Goal: Task Accomplishment & Management: Use online tool/utility

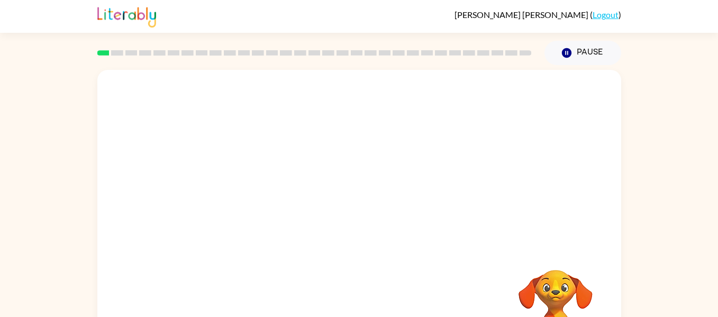
click at [122, 52] on rect at bounding box center [117, 52] width 12 height 5
click at [575, 50] on button "Pause Pause" at bounding box center [583, 53] width 77 height 24
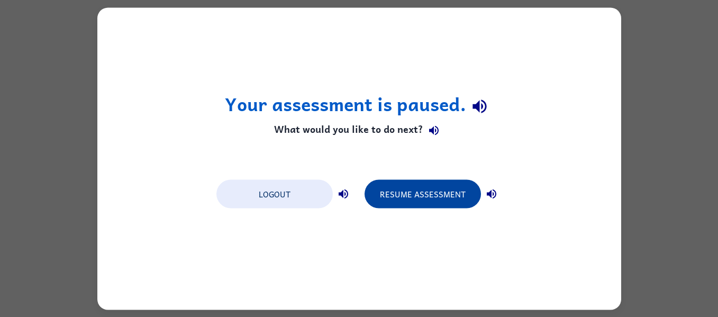
click at [414, 193] on button "Resume Assessment" at bounding box center [423, 193] width 116 height 29
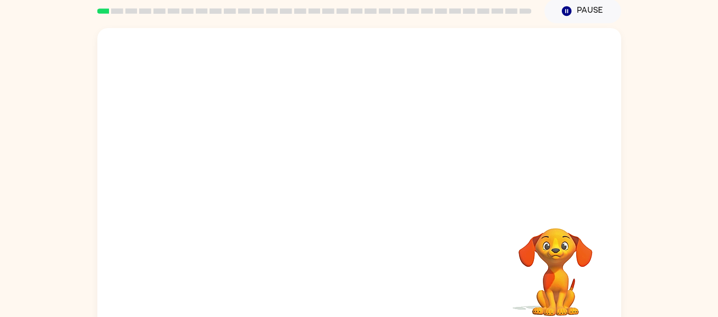
scroll to position [41, 0]
click at [564, 286] on video "Your browser must support playing .mp4 files to use Literably. Please try using…" at bounding box center [556, 265] width 106 height 106
click at [282, 167] on div at bounding box center [359, 118] width 524 height 178
click at [559, 251] on video "Your browser must support playing .mp4 files to use Literably. Please try using…" at bounding box center [556, 265] width 106 height 106
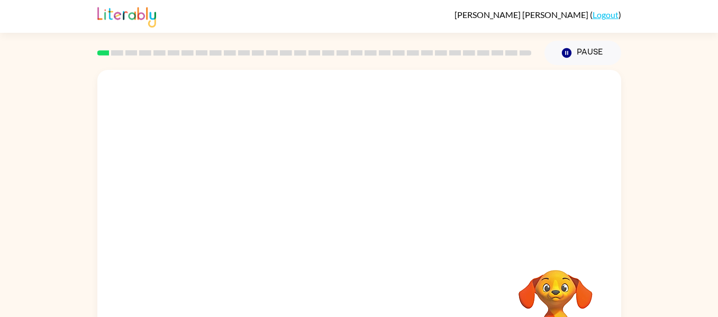
click at [369, 153] on div at bounding box center [359, 159] width 524 height 178
click at [385, 198] on video "Your browser must support playing .mp4 files to use Literably. Please try using…" at bounding box center [359, 159] width 524 height 178
click at [423, 160] on video "Your browser must support playing .mp4 files to use Literably. Please try using…" at bounding box center [359, 159] width 524 height 178
click at [354, 231] on div at bounding box center [359, 226] width 68 height 39
click at [378, 216] on div at bounding box center [359, 226] width 68 height 39
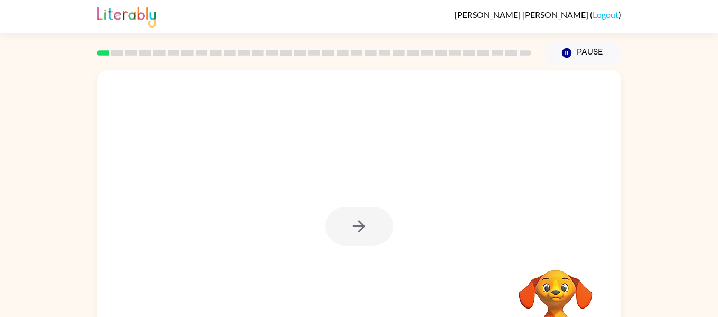
scroll to position [55, 0]
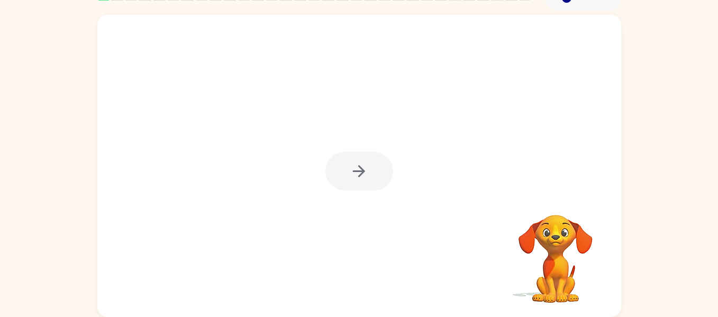
click at [367, 172] on div at bounding box center [359, 171] width 68 height 39
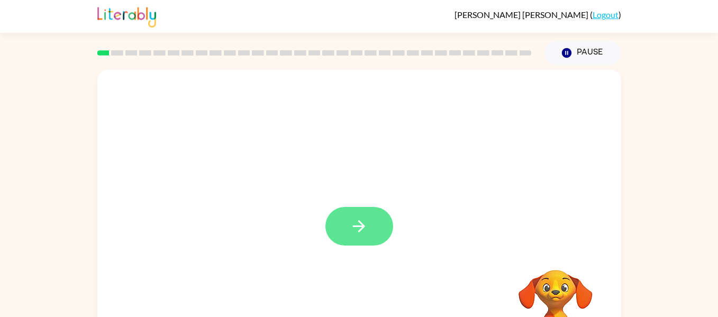
click at [353, 236] on button "button" at bounding box center [359, 226] width 68 height 39
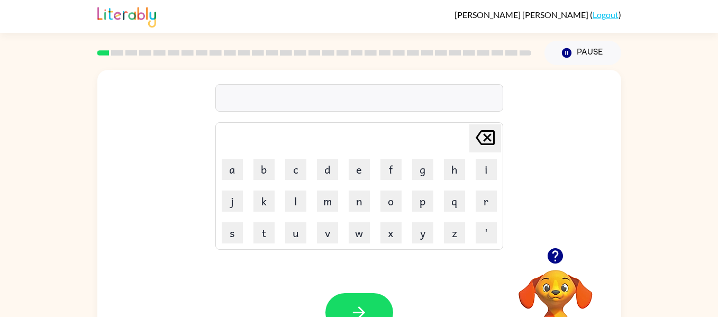
click at [409, 97] on div at bounding box center [359, 98] width 288 height 28
click at [379, 182] on td "f" at bounding box center [391, 169] width 31 height 31
click at [480, 141] on icon "Delete Delete last character input" at bounding box center [485, 137] width 25 height 25
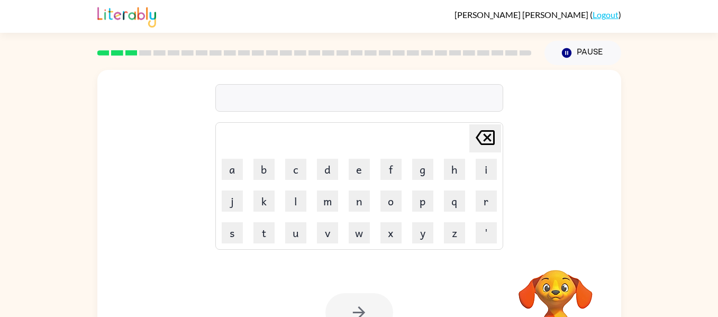
click at [480, 141] on icon "Delete Delete last character input" at bounding box center [485, 137] width 25 height 25
type button "delete"
click at [149, 52] on rect at bounding box center [145, 52] width 12 height 5
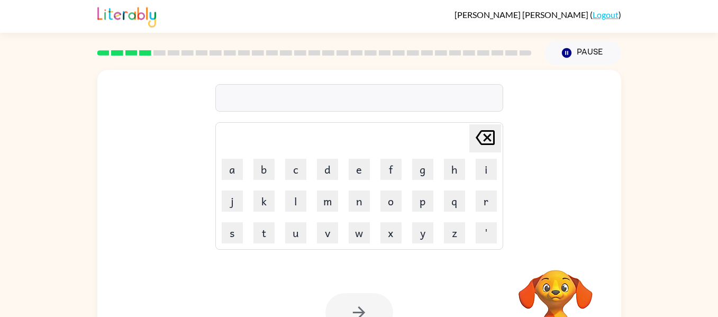
click at [123, 52] on div at bounding box center [314, 52] width 435 height 5
drag, startPoint x: 116, startPoint y: 51, endPoint x: 257, endPoint y: 65, distance: 141.4
click at [257, 65] on div at bounding box center [314, 52] width 447 height 37
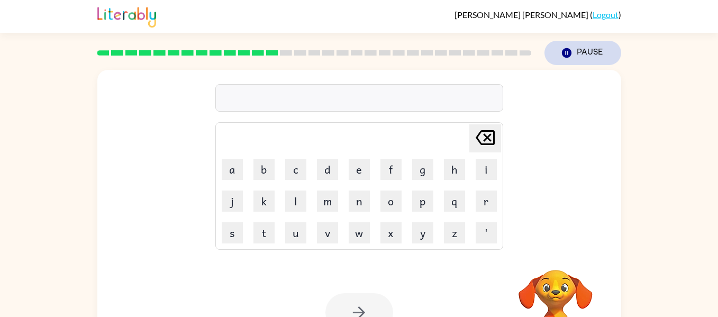
click at [571, 52] on icon "button" at bounding box center [567, 53] width 10 height 10
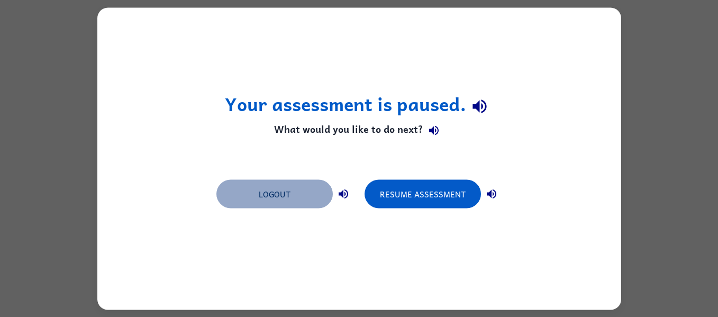
click at [277, 187] on button "Logout" at bounding box center [274, 193] width 116 height 29
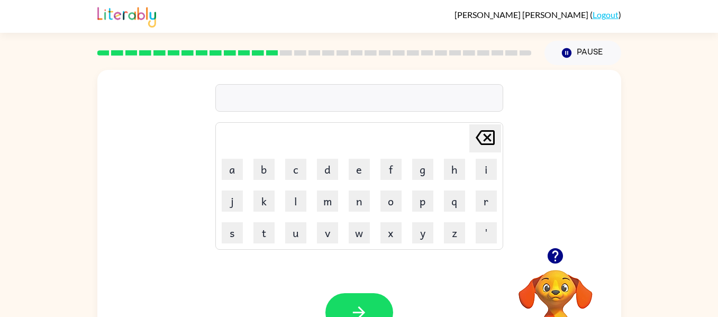
scroll to position [55, 0]
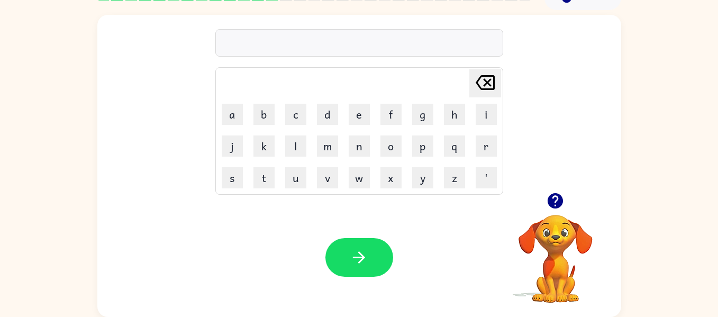
click at [550, 196] on icon "button" at bounding box center [555, 200] width 15 height 15
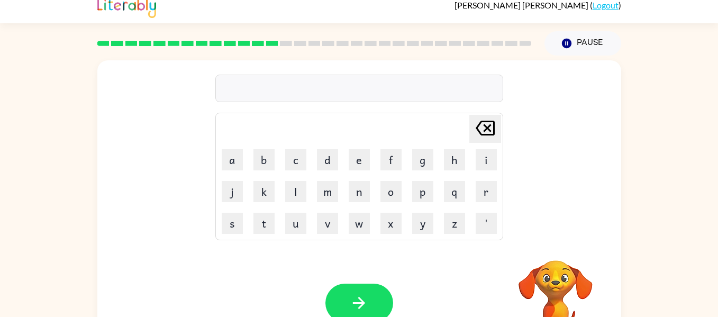
scroll to position [0, 0]
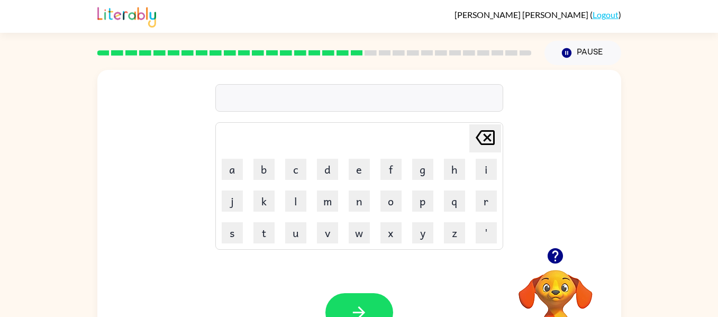
click at [544, 263] on button "button" at bounding box center [555, 255] width 27 height 27
click at [554, 266] on video "Your browser must support playing .mp4 files to use Literably. Please try using…" at bounding box center [556, 307] width 106 height 106
click at [554, 254] on icon "button" at bounding box center [555, 255] width 15 height 15
click at [554, 258] on icon "button" at bounding box center [555, 255] width 15 height 15
click at [551, 258] on icon "button" at bounding box center [555, 255] width 15 height 15
